Goal: Find specific page/section: Find specific page/section

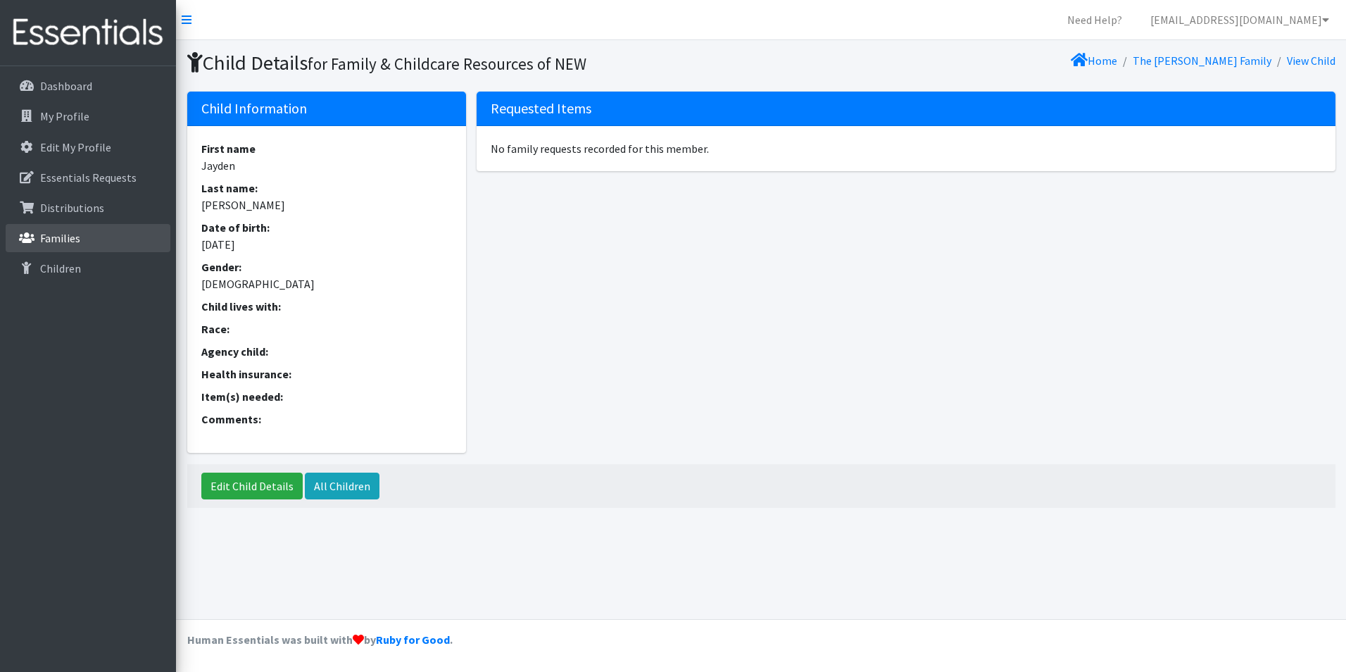
drag, startPoint x: 68, startPoint y: 232, endPoint x: 267, endPoint y: 197, distance: 202.4
click at [68, 232] on p "Families" at bounding box center [60, 238] width 40 height 14
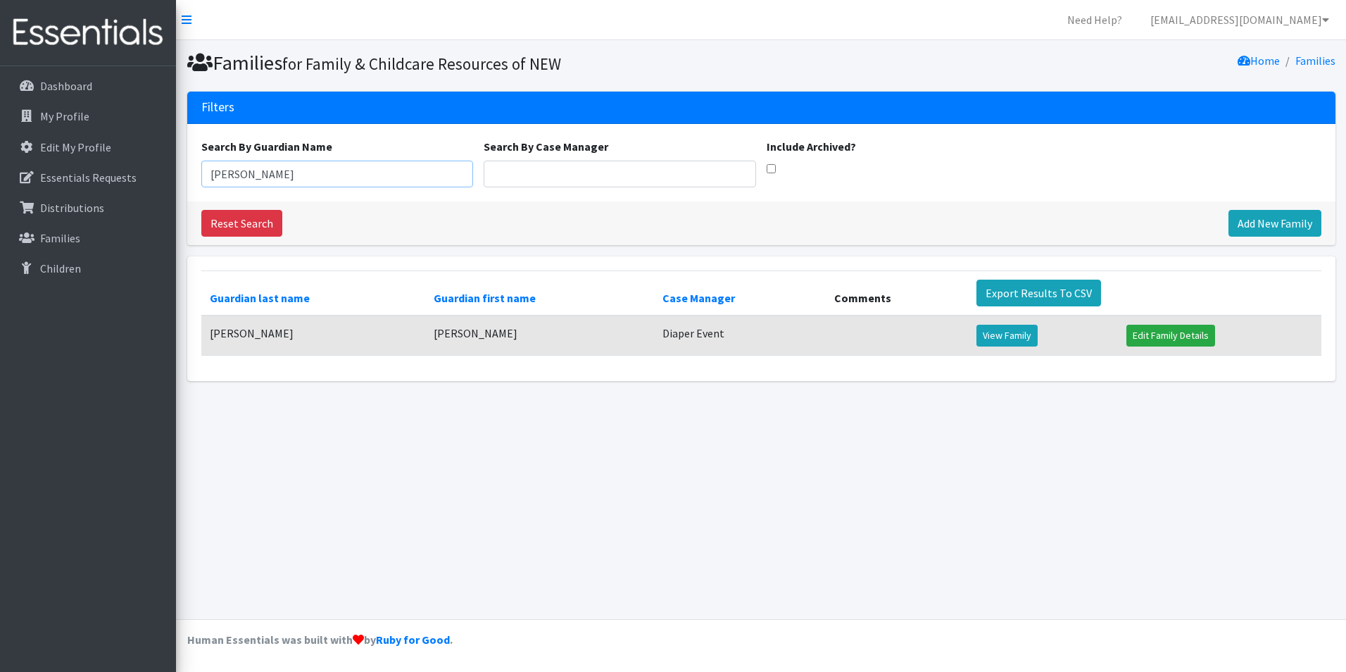
drag, startPoint x: 326, startPoint y: 165, endPoint x: 174, endPoint y: 173, distance: 152.3
click at [174, 173] on div "Need Help? [EMAIL_ADDRESS][DOMAIN_NAME] Organization Settings My Co-Workers My …" at bounding box center [673, 336] width 1346 height 672
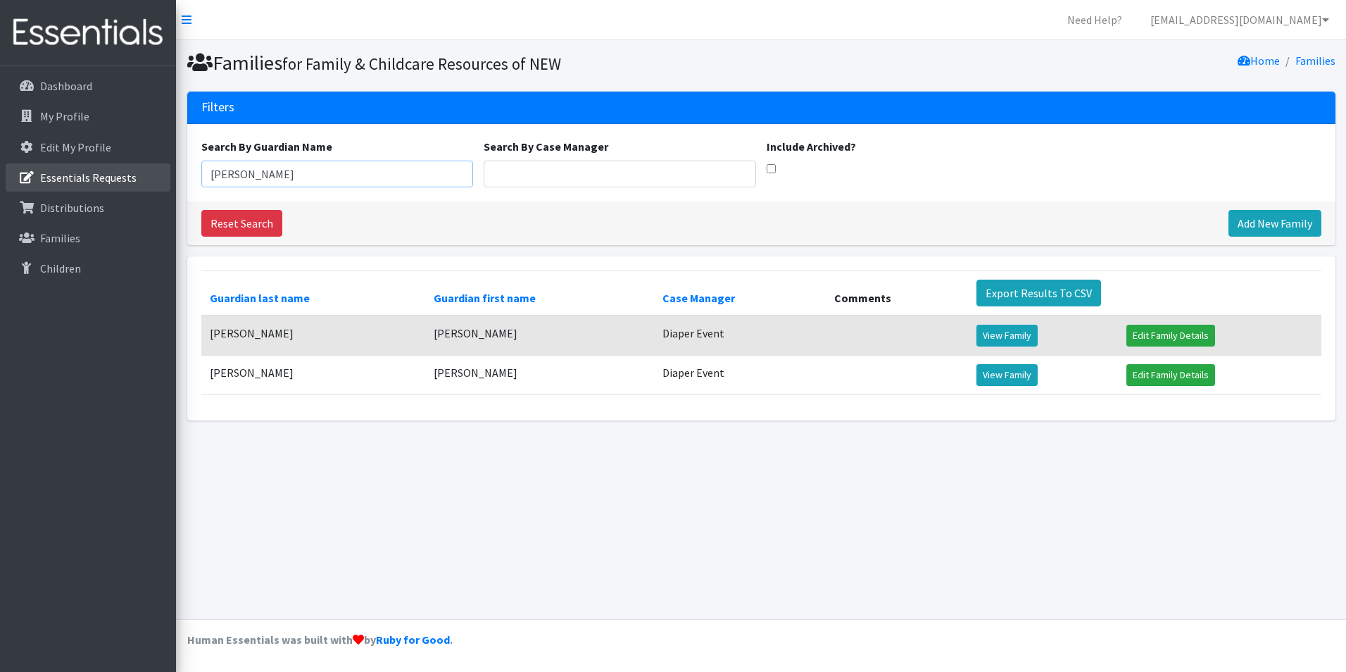
drag, startPoint x: 262, startPoint y: 175, endPoint x: 151, endPoint y: 164, distance: 111.8
click at [140, 164] on div "Need Help? shelby@fcrnew.org Organization Settings My Co-Workers My Profile Log…" at bounding box center [673, 336] width 1346 height 672
type input "Lapla"
click at [980, 372] on link "View Family" at bounding box center [1007, 375] width 61 height 22
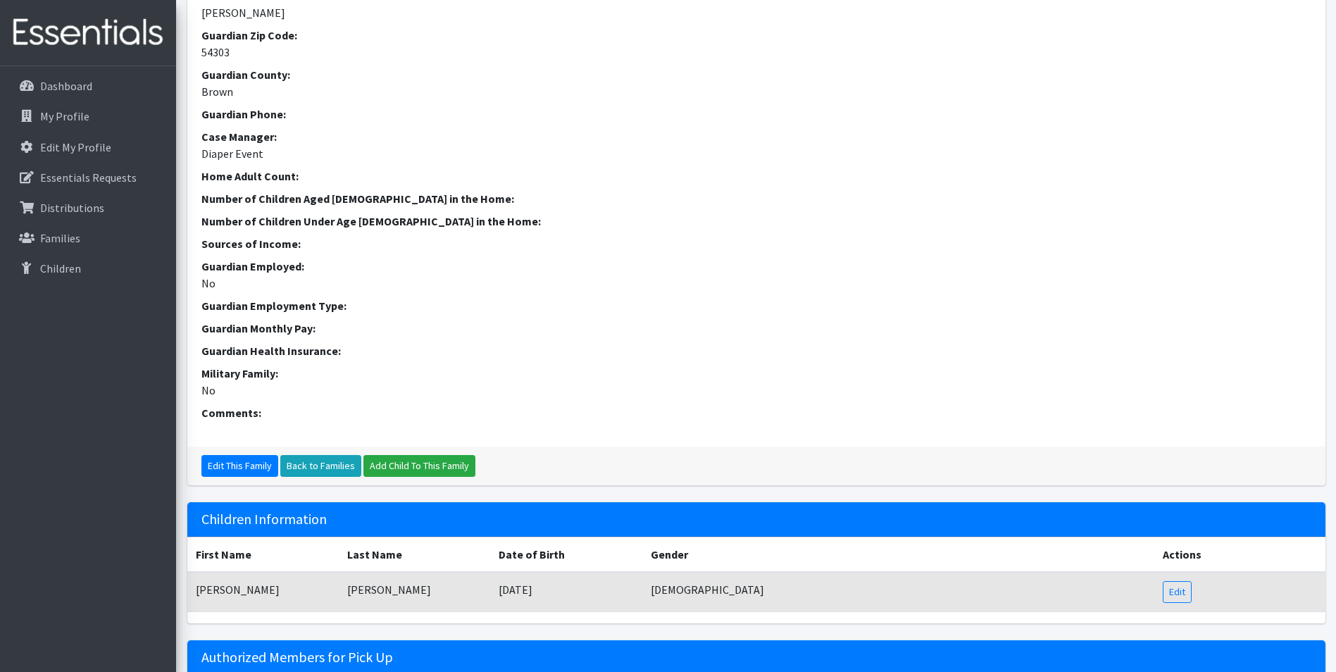
scroll to position [356, 0]
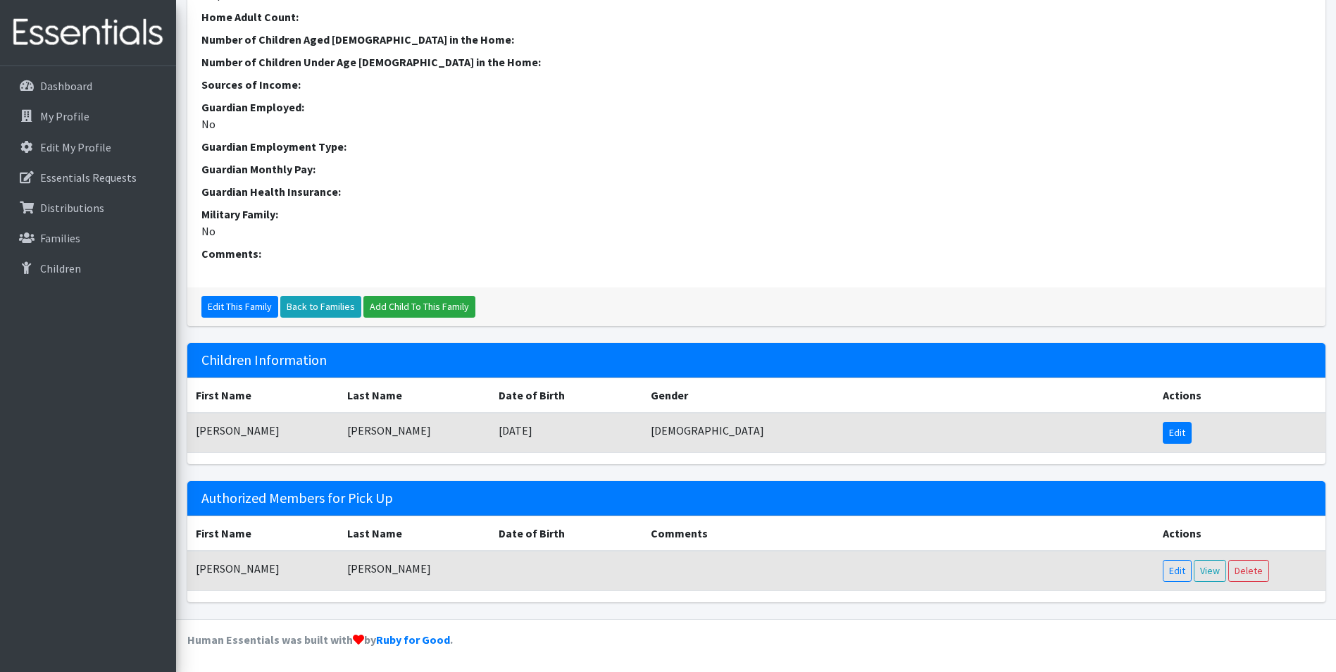
click at [1177, 434] on link "Edit" at bounding box center [1177, 433] width 29 height 22
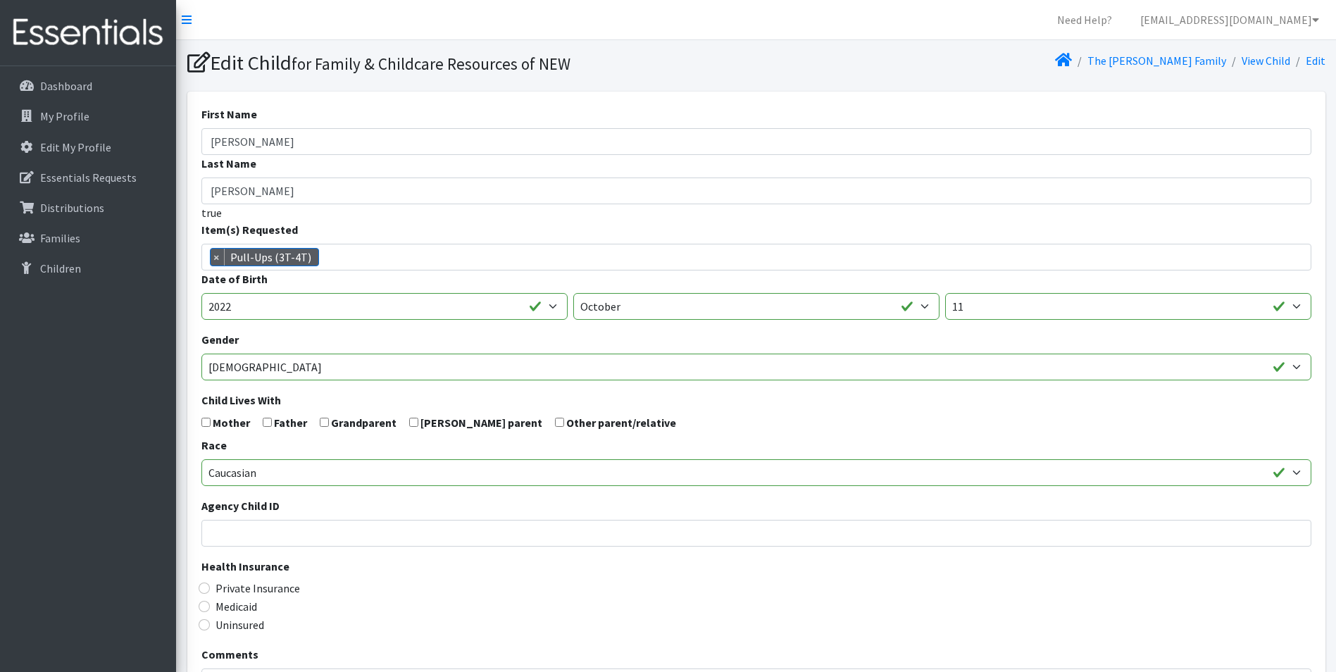
scroll to position [632, 0]
click at [40, 221] on link "Distributions" at bounding box center [88, 208] width 165 height 28
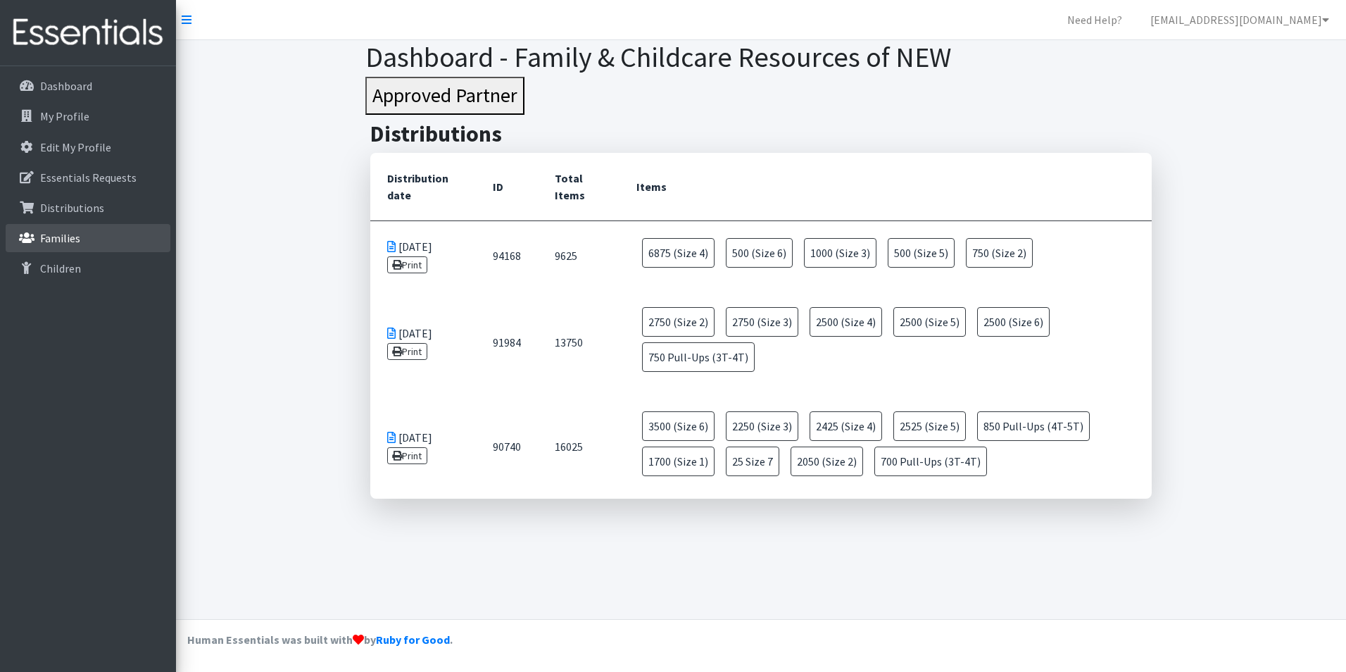
click at [44, 237] on p "Families" at bounding box center [60, 238] width 40 height 14
